Goal: Complete application form: Complete application form

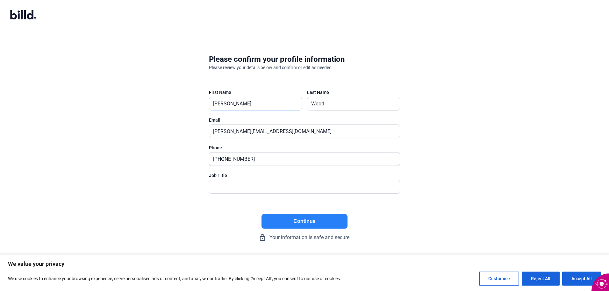
click at [225, 104] on input "[PERSON_NAME]" at bounding box center [252, 103] width 86 height 13
type input "[PERSON_NAME]"
click at [305, 226] on button "Continue" at bounding box center [304, 221] width 86 height 15
click at [240, 190] on input "text" at bounding box center [304, 186] width 190 height 13
type input "Partner"
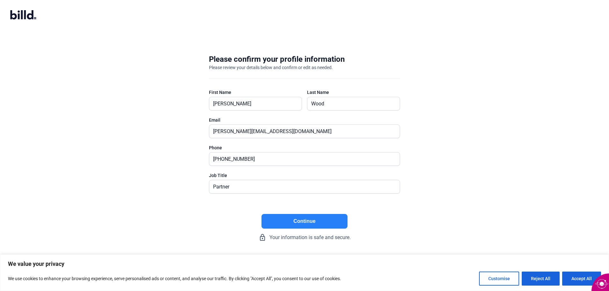
click at [341, 226] on button "Continue" at bounding box center [304, 221] width 86 height 15
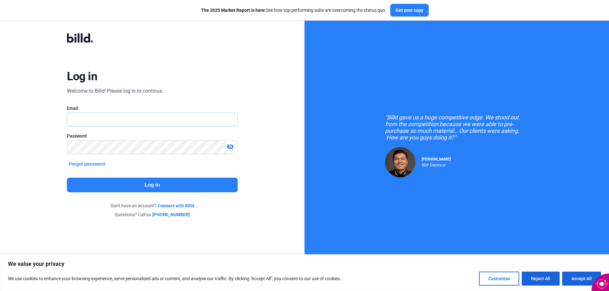
click at [86, 121] on input "text" at bounding box center [148, 119] width 163 height 13
type input "[PERSON_NAME][EMAIL_ADDRESS][DOMAIN_NAME]"
click at [178, 186] on button "Log in" at bounding box center [152, 185] width 170 height 15
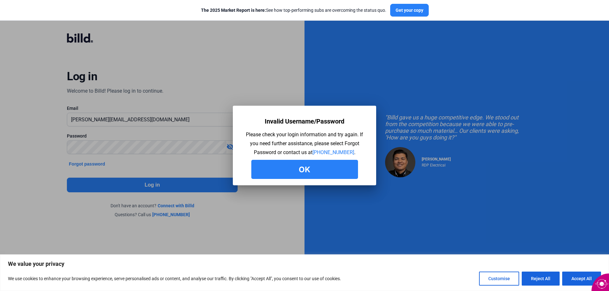
click at [332, 173] on button "Ok" at bounding box center [304, 169] width 107 height 19
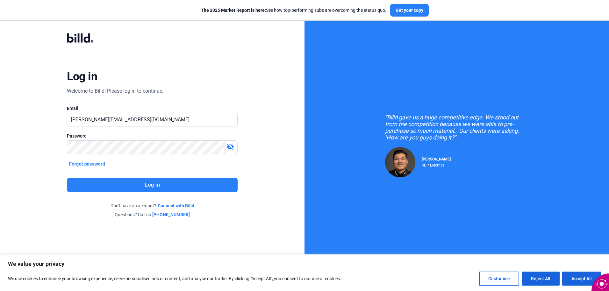
click at [229, 146] on mat-icon "visibility_off" at bounding box center [230, 147] width 8 height 8
click at [100, 164] on button "Forgot password" at bounding box center [87, 164] width 40 height 7
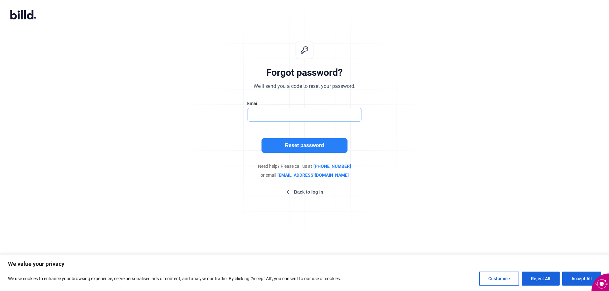
click at [260, 113] on input "text" at bounding box center [304, 114] width 114 height 13
type input "[PERSON_NAME][EMAIL_ADDRESS][DOMAIN_NAME]"
click at [298, 145] on button "Reset password" at bounding box center [304, 145] width 86 height 15
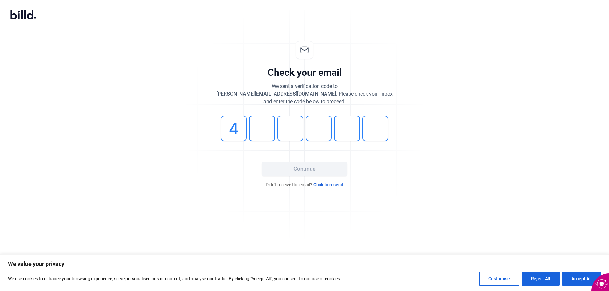
type input "4"
type input "5"
type input "6"
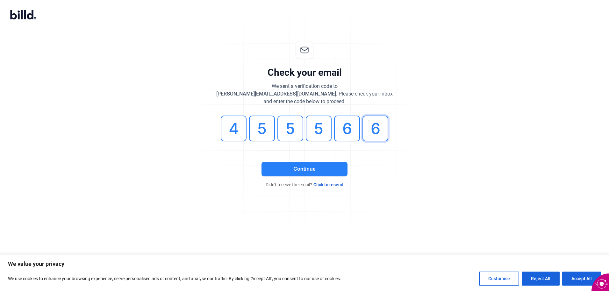
type input "6"
click at [313, 171] on button "Continue" at bounding box center [304, 169] width 86 height 15
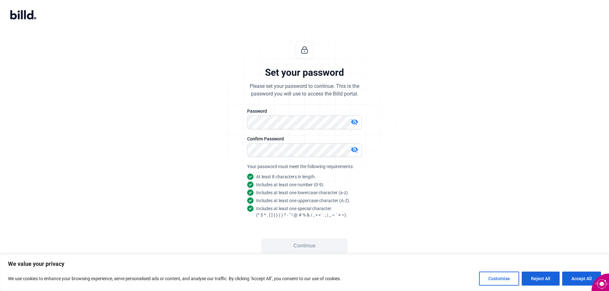
click at [353, 123] on mat-icon "visibility_off" at bounding box center [355, 122] width 8 height 8
click at [353, 151] on mat-icon "visibility_off" at bounding box center [355, 150] width 8 height 8
click at [329, 246] on button "Continue" at bounding box center [304, 246] width 86 height 15
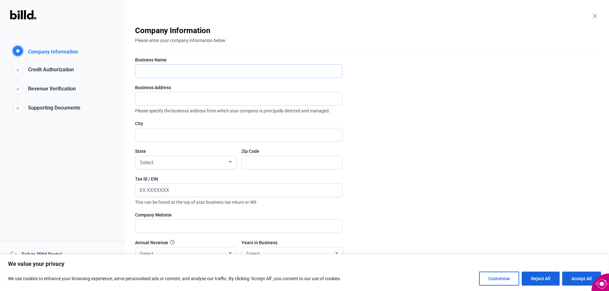
click at [147, 71] on input "text" at bounding box center [238, 71] width 207 height 13
type input "CRYMAR FINISHES, LLC."
type input "[STREET_ADDRESS][PERSON_NAME]"
type input "[PERSON_NAME]"
type input "78956"
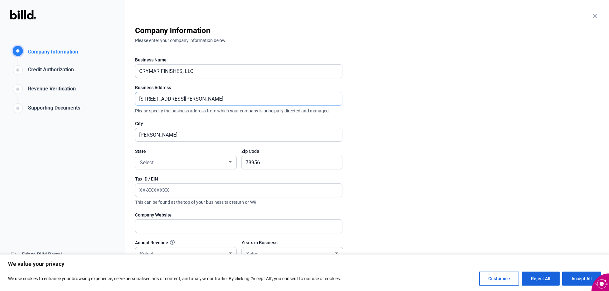
click at [190, 101] on input "[STREET_ADDRESS][PERSON_NAME]" at bounding box center [238, 98] width 207 height 13
type input "4"
type input "[STREET_ADDRESS]"
drag, startPoint x: 207, startPoint y: 176, endPoint x: 204, endPoint y: 173, distance: 3.9
click at [207, 176] on div at bounding box center [185, 172] width 101 height 6
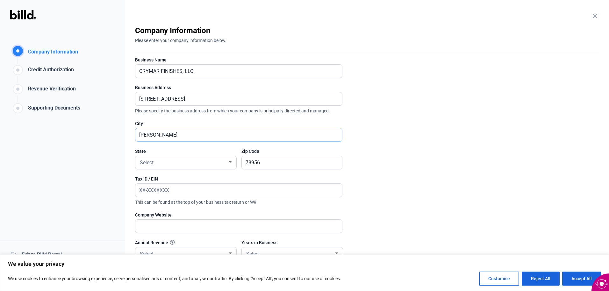
click at [175, 137] on input "[PERSON_NAME]" at bounding box center [235, 134] width 200 height 13
type input "S"
type input "[GEOGRAPHIC_DATA]"
click at [160, 164] on div "Select" at bounding box center [183, 162] width 89 height 9
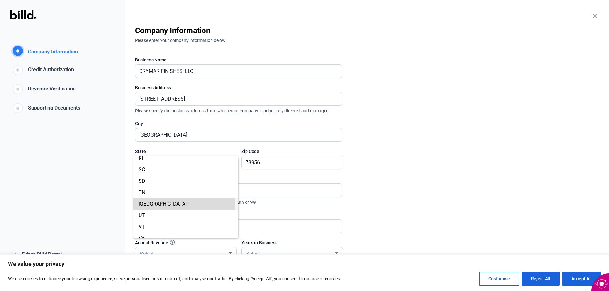
click at [149, 203] on span "[GEOGRAPHIC_DATA]" at bounding box center [186, 203] width 95 height 11
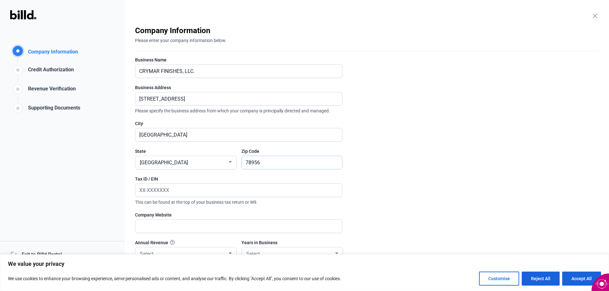
click at [260, 161] on input "78956" at bounding box center [292, 162] width 100 height 13
type input "77095"
click at [148, 190] on input "text" at bounding box center [238, 190] width 207 height 13
type input "[US_EMPLOYER_IDENTIFICATION_NUMBER]"
click at [146, 229] on input "text" at bounding box center [235, 226] width 200 height 13
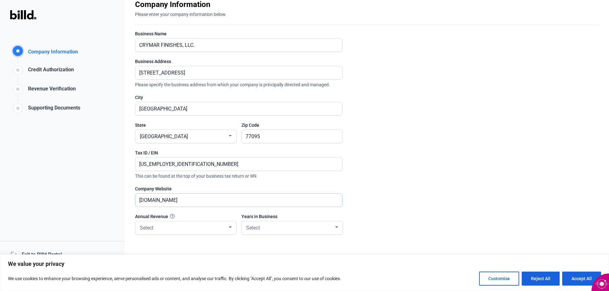
scroll to position [58, 0]
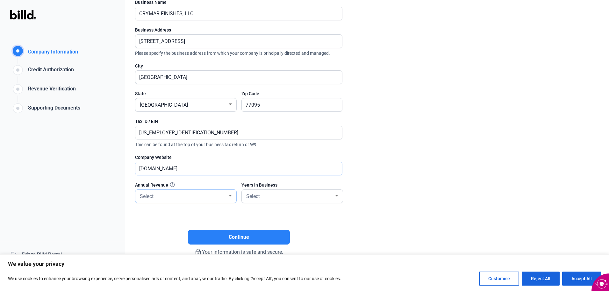
type input "[DOMAIN_NAME]"
click at [231, 193] on div at bounding box center [230, 195] width 6 height 5
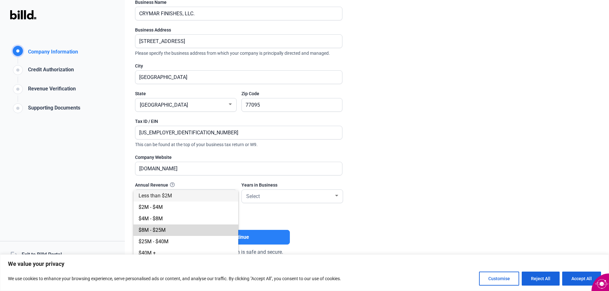
click at [159, 230] on span "$8M - $25M" at bounding box center [152, 230] width 27 height 6
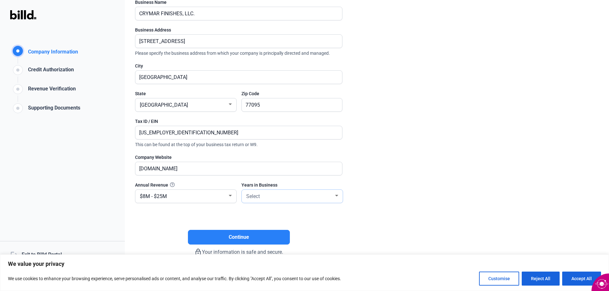
click at [336, 196] on div at bounding box center [336, 196] width 3 height 2
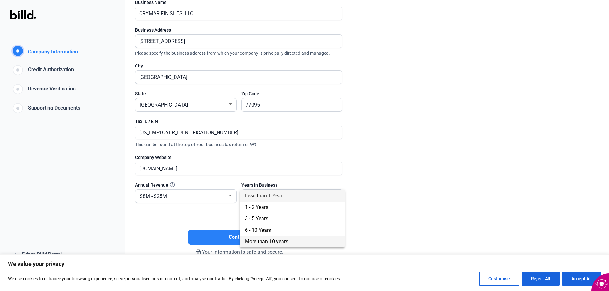
click at [284, 243] on span "More than 10 years" at bounding box center [266, 242] width 43 height 6
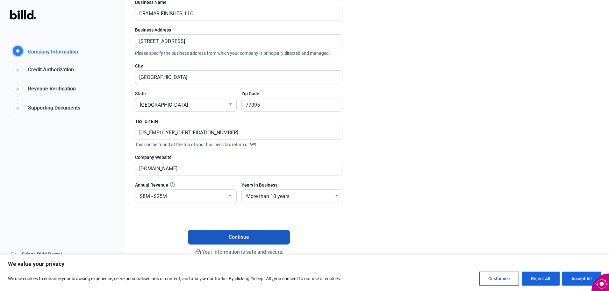
click at [259, 242] on button "Continue" at bounding box center [239, 237] width 102 height 15
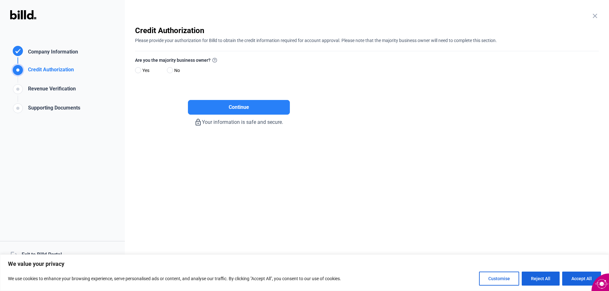
scroll to position [0, 0]
click at [140, 69] on span at bounding box center [138, 70] width 6 height 6
click at [140, 69] on input "Yes" at bounding box center [137, 70] width 5 height 5
radio input "true"
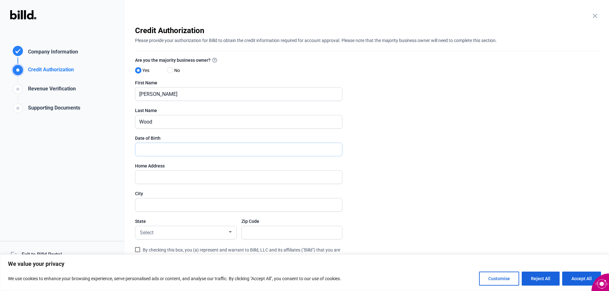
click at [161, 152] on input "text" at bounding box center [235, 149] width 200 height 13
type input "[DATE]"
click at [159, 178] on input "text" at bounding box center [235, 177] width 200 height 13
type input "[STREET_ADDRESS][PERSON_NAME]"
type input "[PERSON_NAME]"
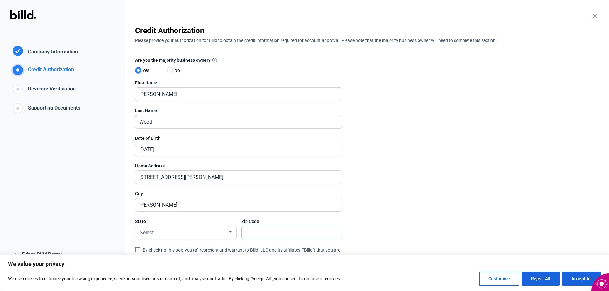
type input "78956"
click at [230, 232] on div at bounding box center [230, 232] width 3 height 2
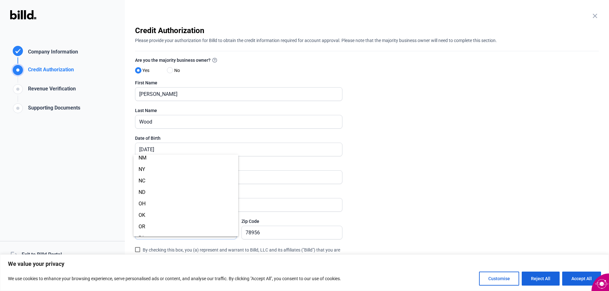
scroll to position [446, 0]
click at [148, 205] on span "[GEOGRAPHIC_DATA]" at bounding box center [186, 207] width 95 height 11
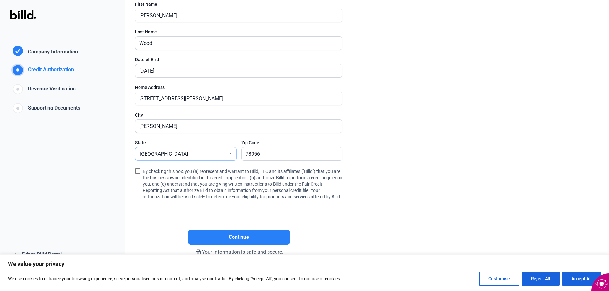
scroll to position [85, 0]
click at [139, 168] on span at bounding box center [137, 170] width 5 height 5
click at [0, 0] on input "By checking this box, you (a) represent and warrant to Billd, LLC and its affil…" at bounding box center [0, 0] width 0 height 0
click at [266, 238] on button "Continue" at bounding box center [239, 237] width 102 height 15
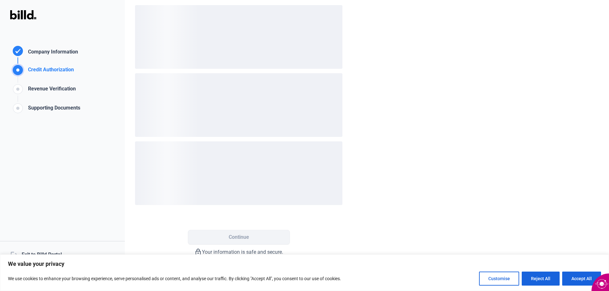
scroll to position [0, 0]
